Goal: Transaction & Acquisition: Purchase product/service

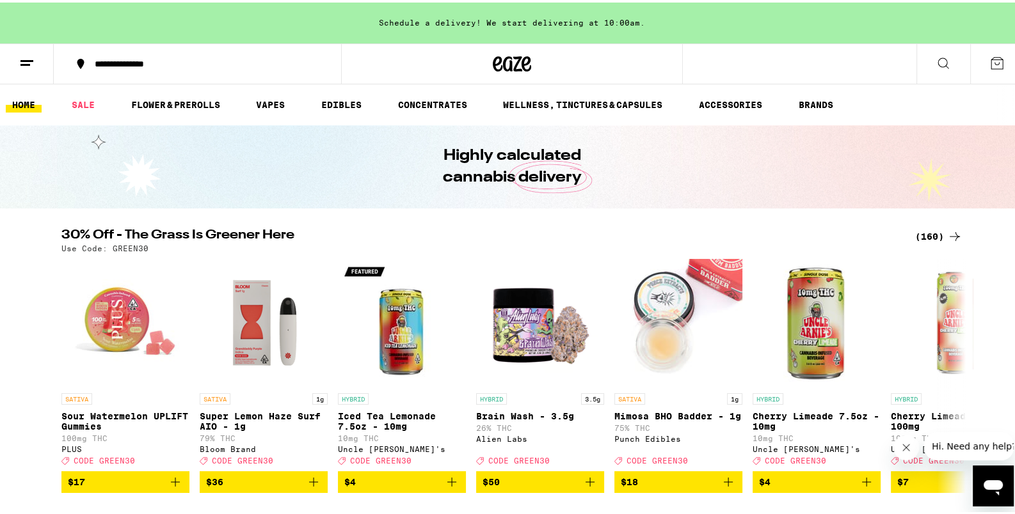
click at [927, 228] on div "(160)" at bounding box center [938, 233] width 47 height 15
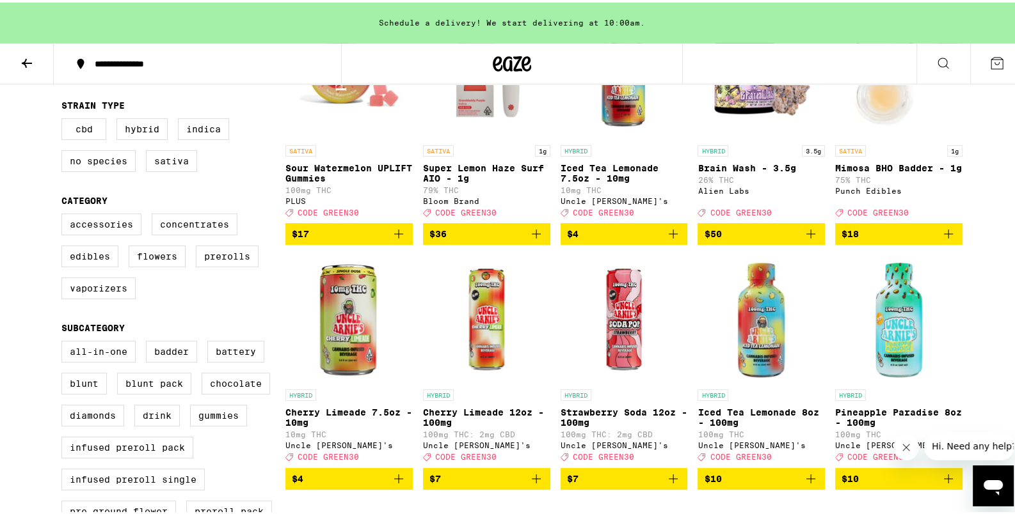
scroll to position [269, 0]
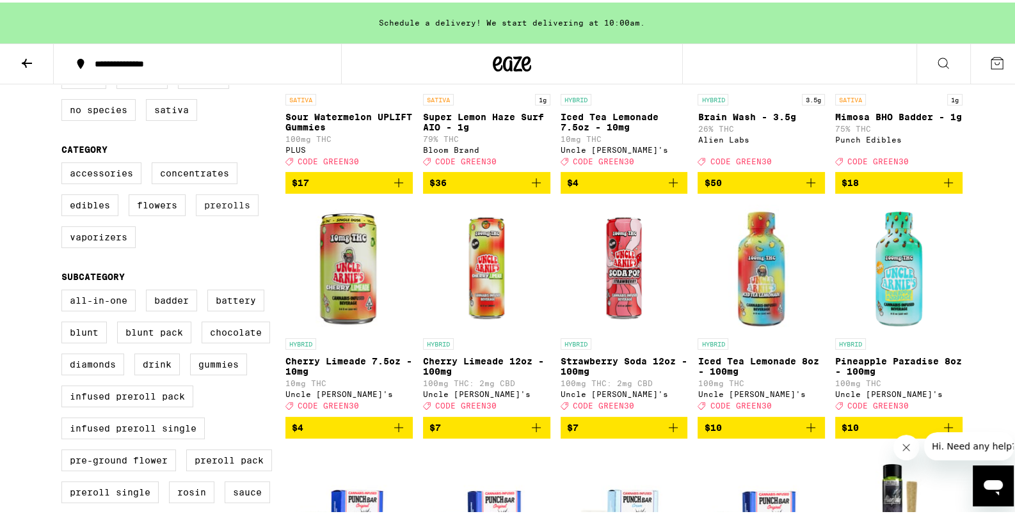
click at [223, 209] on label "Prerolls" at bounding box center [227, 203] width 63 height 22
click at [65, 162] on input "Prerolls" at bounding box center [64, 162] width 1 height 1
checkbox input "true"
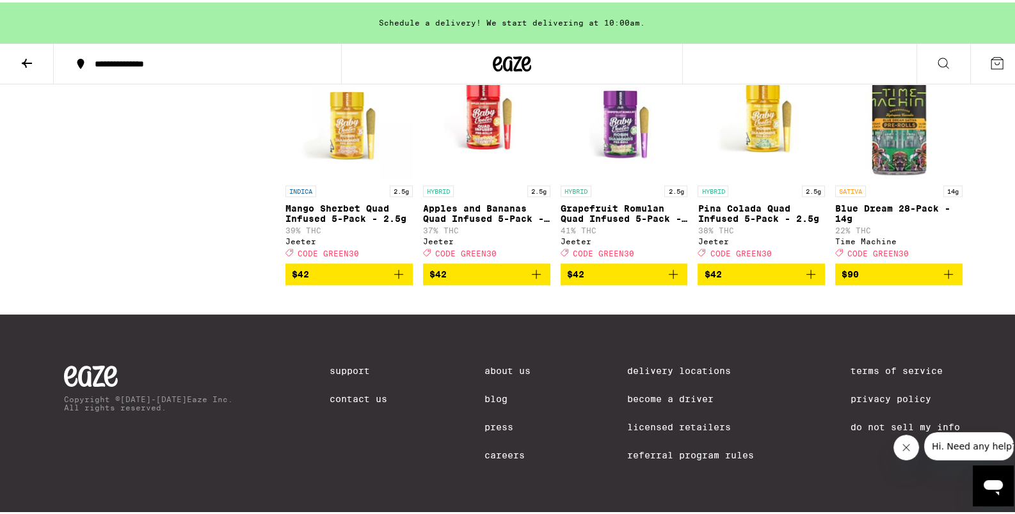
scroll to position [1679, 0]
